Goal: Transaction & Acquisition: Purchase product/service

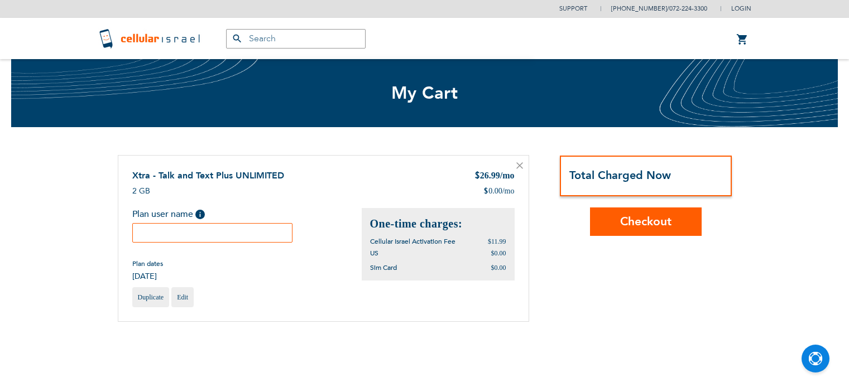
click at [440, 213] on div "One-time charges: Cellular Israel Activation Fee $11.99 $0.00 $0.00" at bounding box center [438, 244] width 153 height 73
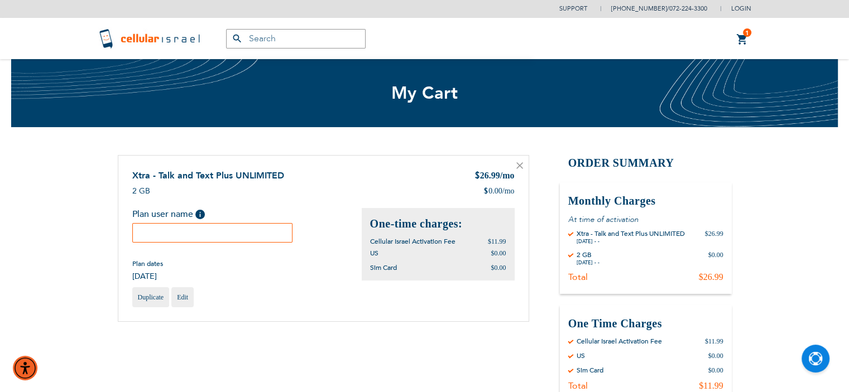
click at [161, 234] on input "text" at bounding box center [212, 233] width 161 height 20
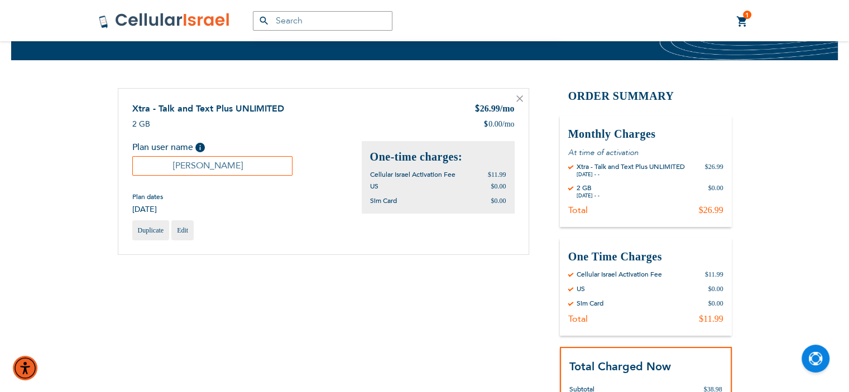
scroll to position [171, 0]
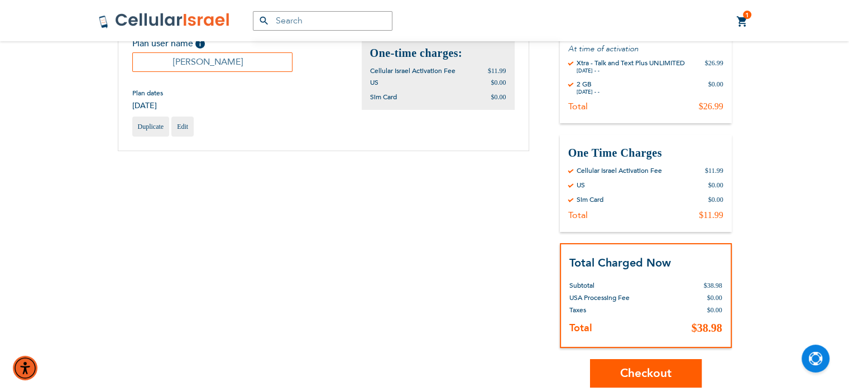
type input "[PERSON_NAME]"
click at [672, 372] on button "Checkout" at bounding box center [646, 373] width 112 height 28
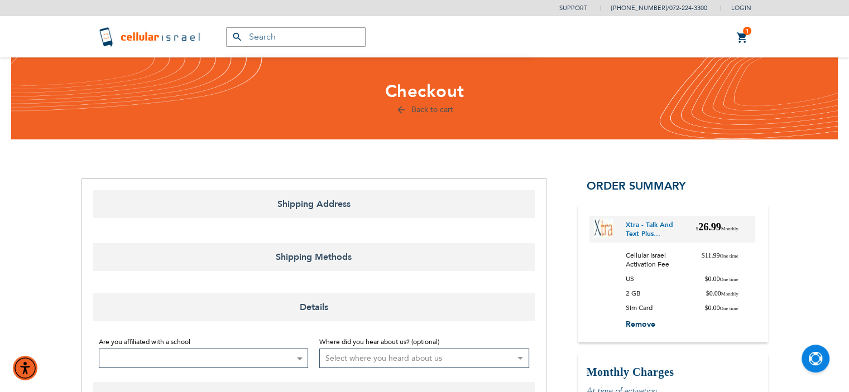
select select "US"
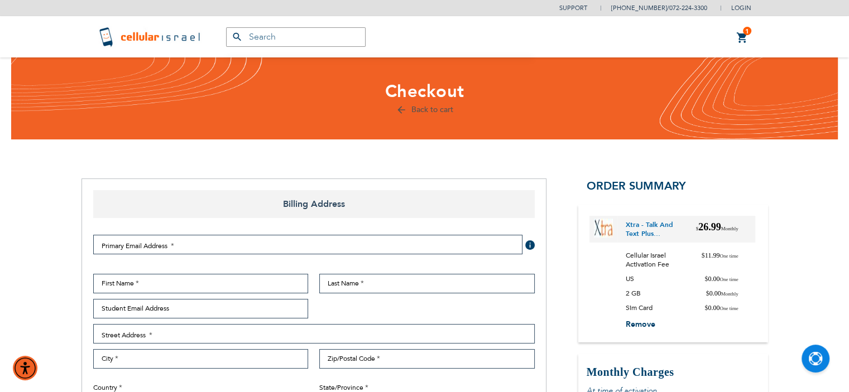
checkbox input "true"
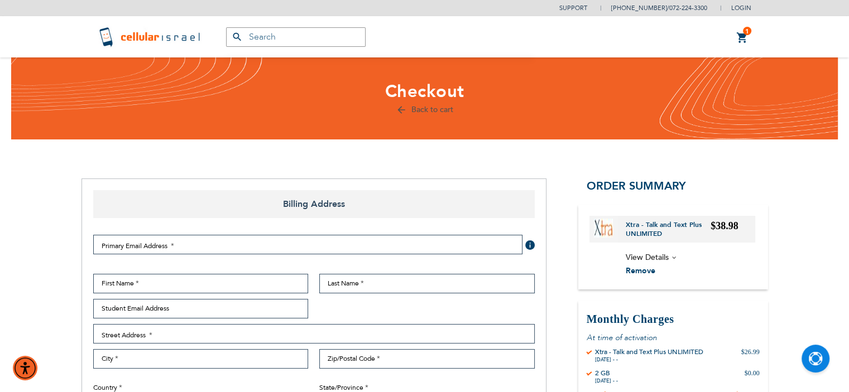
type input "[EMAIL_ADDRESS][DOMAIN_NAME]"
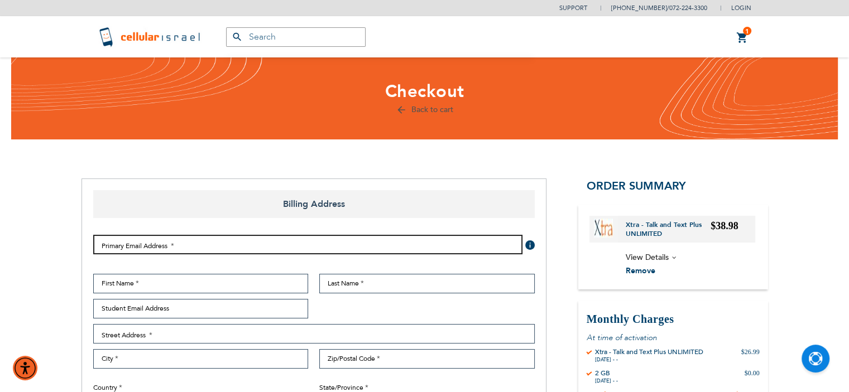
type input "[EMAIL_ADDRESS][DOMAIN_NAME]"
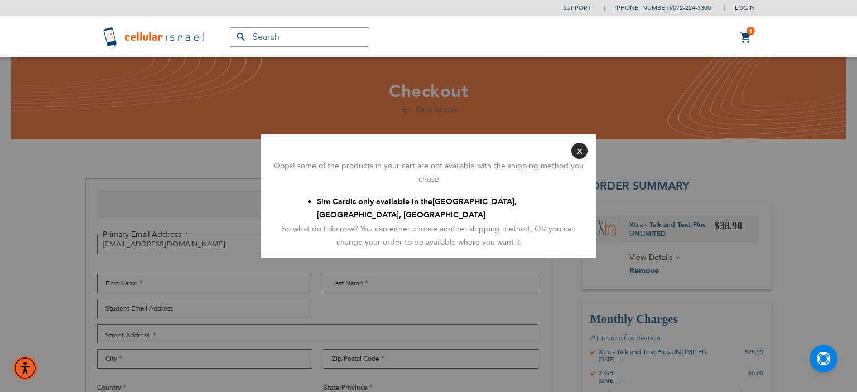
click at [579, 150] on button "Close" at bounding box center [580, 151] width 16 height 16
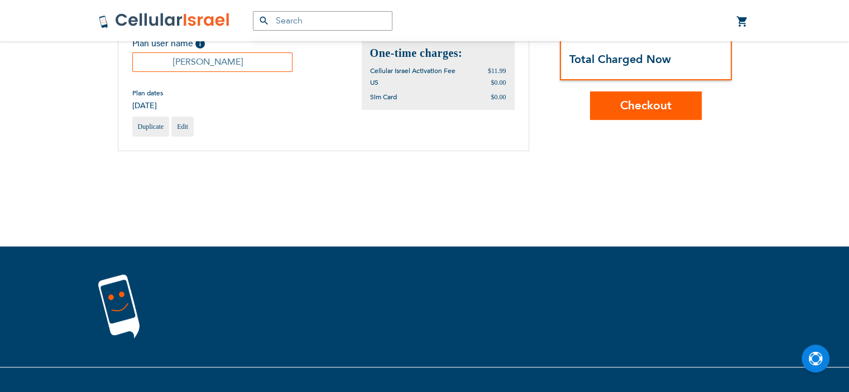
scroll to position [171, 0]
